Goal: Transaction & Acquisition: Purchase product/service

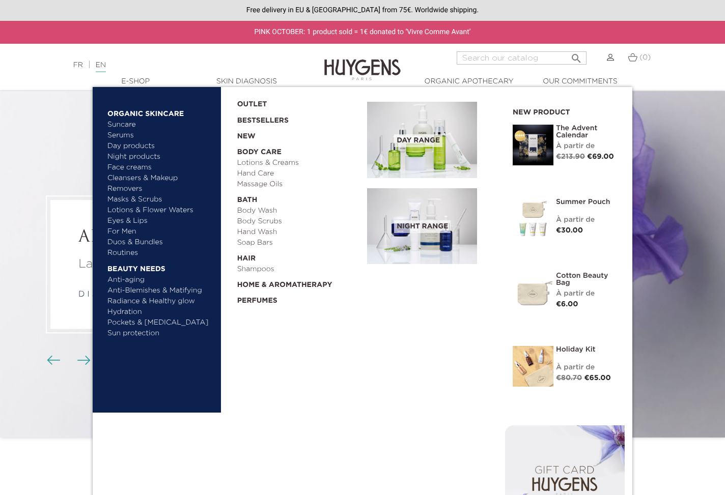
click at [257, 174] on link "Hand Care" at bounding box center [298, 173] width 123 height 11
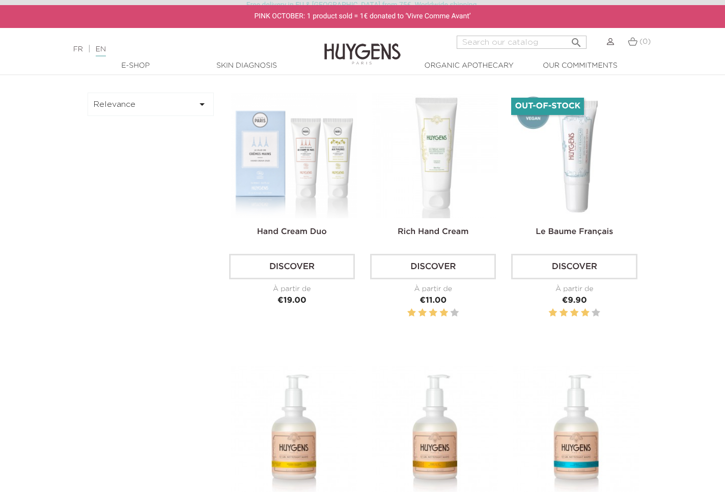
scroll to position [343, 0]
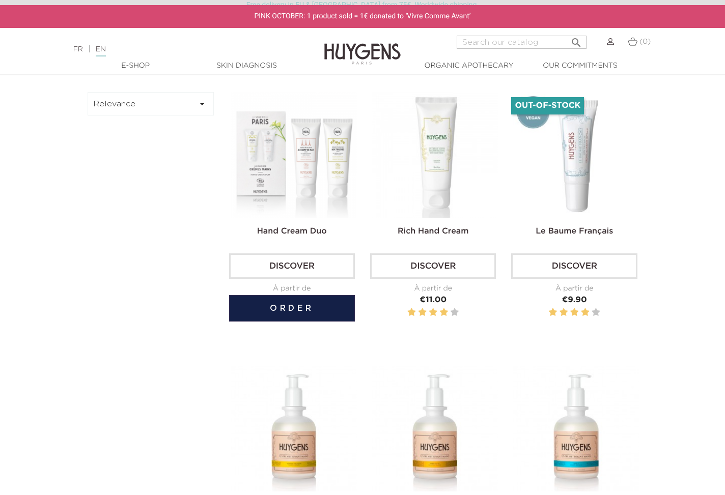
click at [332, 179] on img at bounding box center [294, 155] width 126 height 126
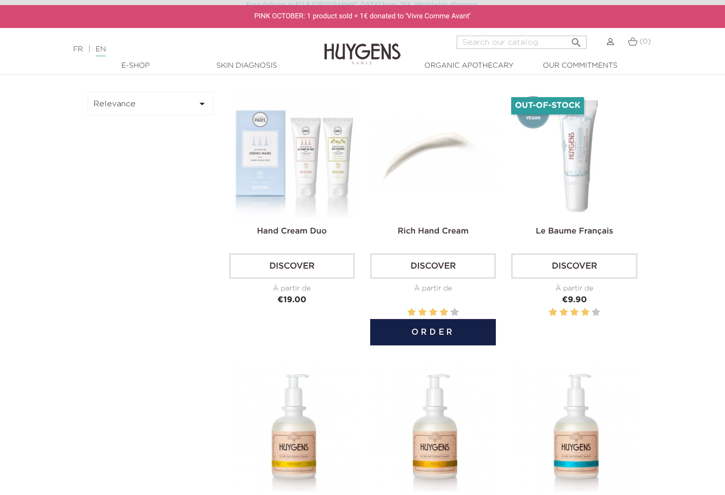
click at [417, 188] on img at bounding box center [435, 155] width 126 height 126
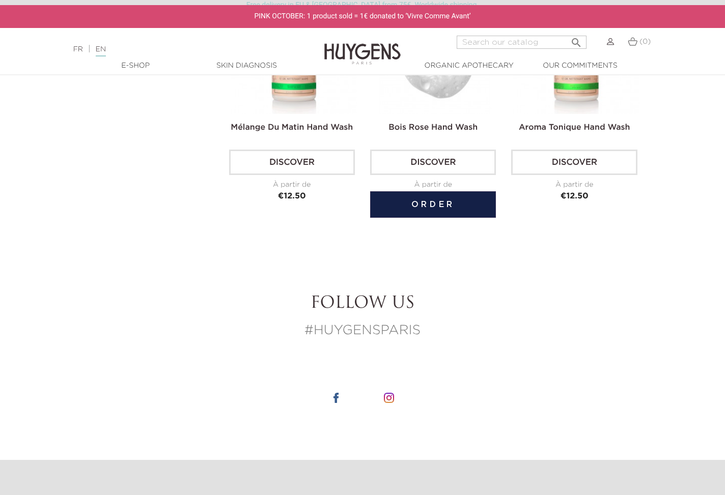
scroll to position [995, 0]
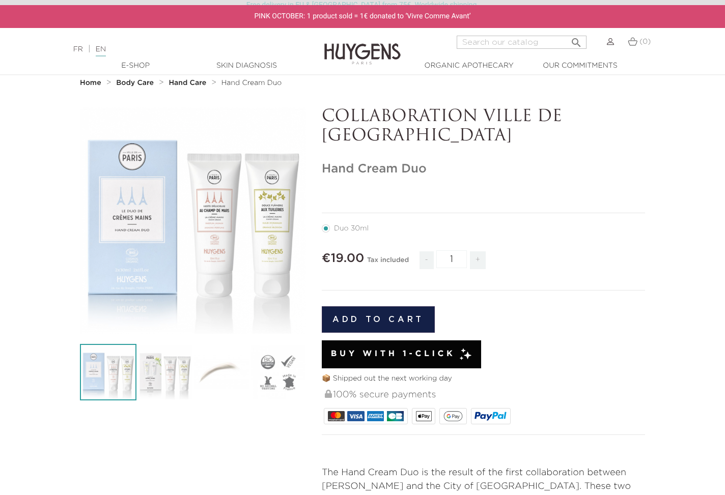
scroll to position [26, 0]
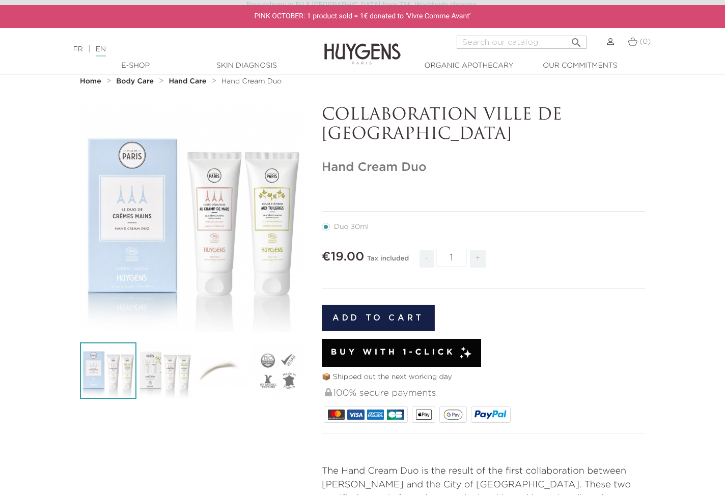
click at [175, 360] on img at bounding box center [164, 371] width 56 height 56
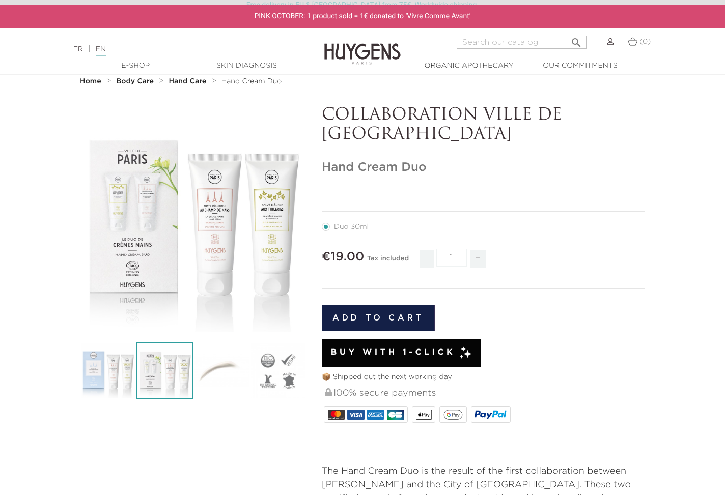
click at [187, 212] on icon "" at bounding box center [193, 219] width 51 height 51
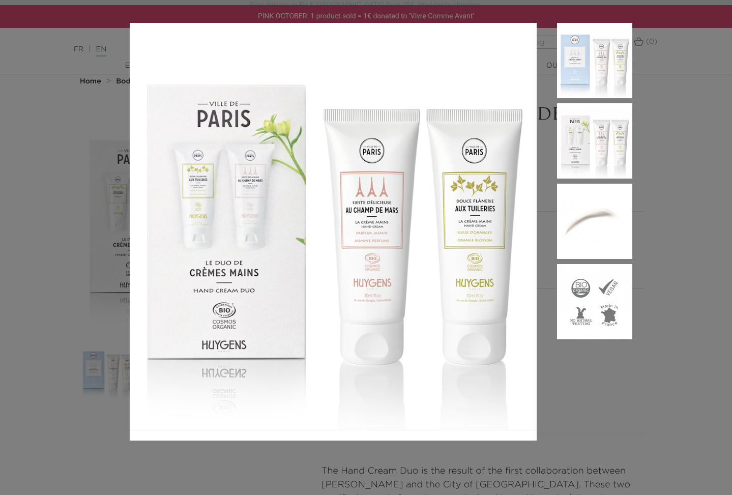
click at [631, 370] on aside at bounding box center [585, 232] width 96 height 418
